Goal: Navigation & Orientation: Find specific page/section

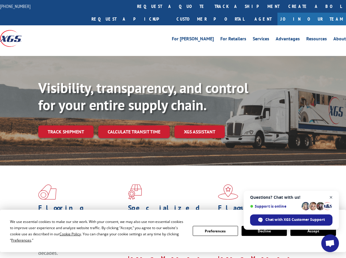
click at [332, 196] on span "Close chat" at bounding box center [330, 196] width 7 height 7
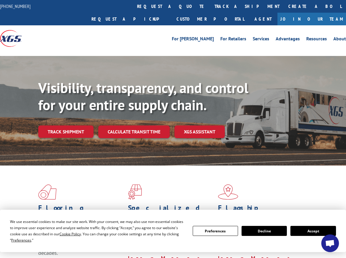
click at [307, 231] on button "Accept" at bounding box center [312, 231] width 45 height 10
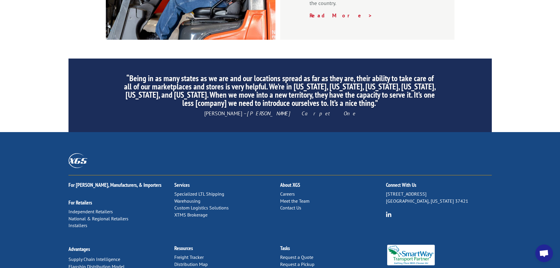
scroll to position [896, 0]
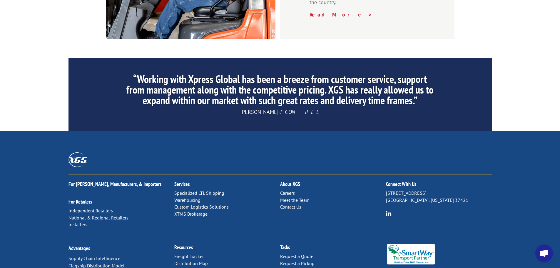
click at [196, 197] on link "Warehousing" at bounding box center [187, 200] width 26 height 6
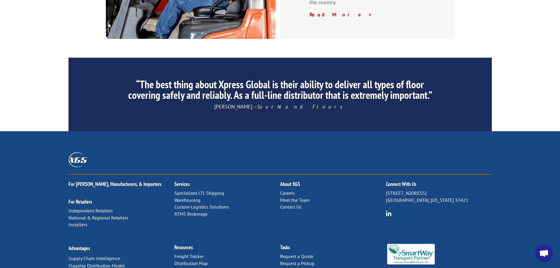
click at [195, 257] on link "Distribution Map" at bounding box center [191, 263] width 34 height 6
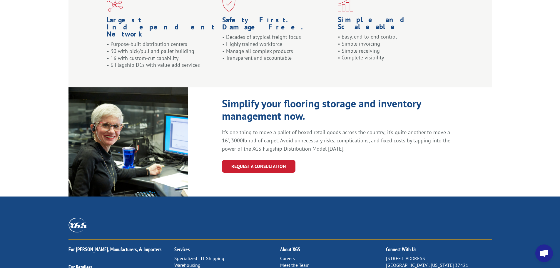
scroll to position [588, 0]
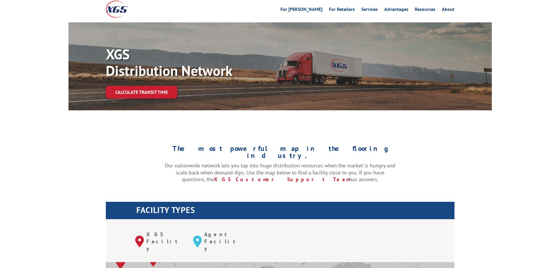
scroll to position [118, 0]
